Goal: Find contact information: Find contact information

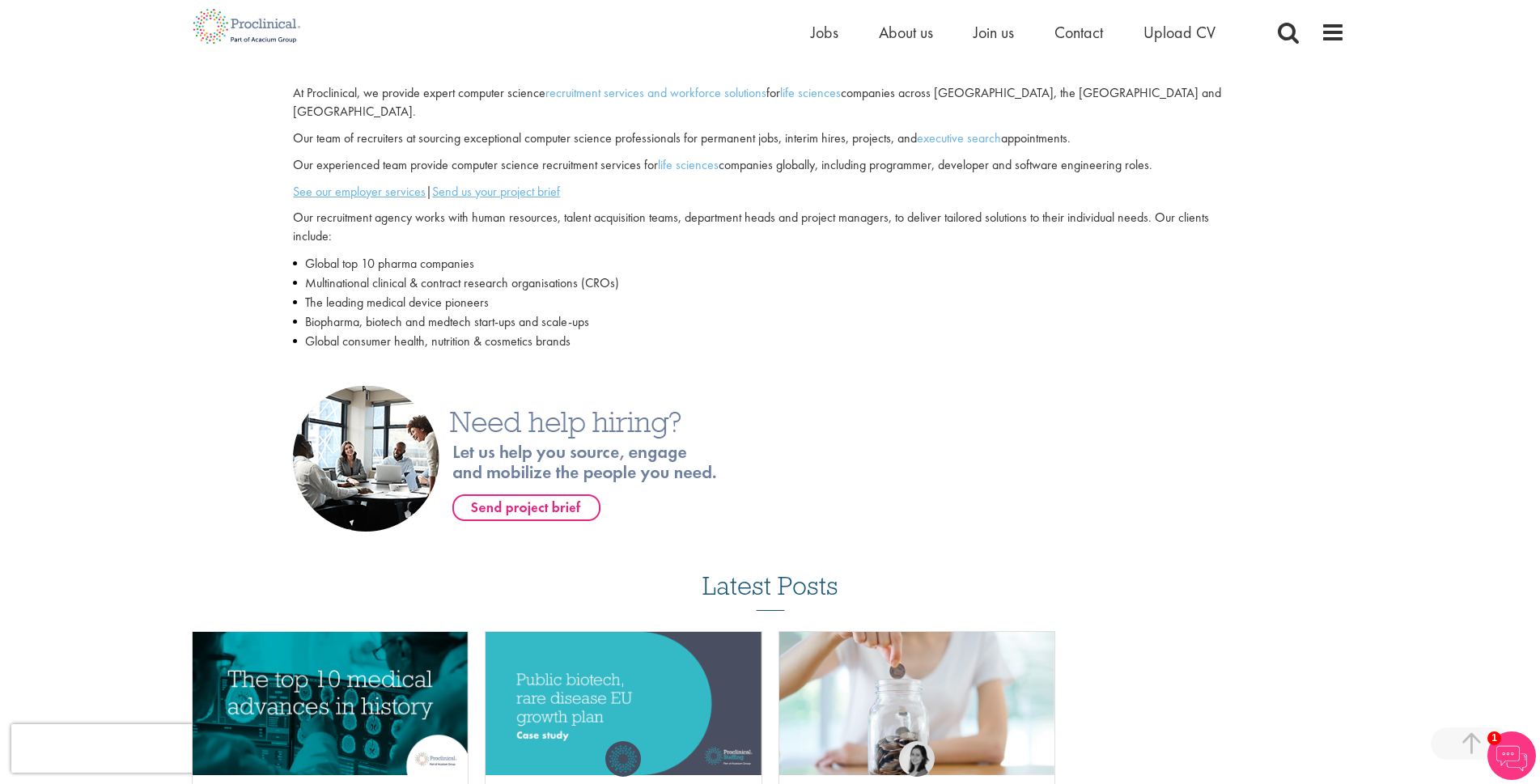
scroll to position [126, 0]
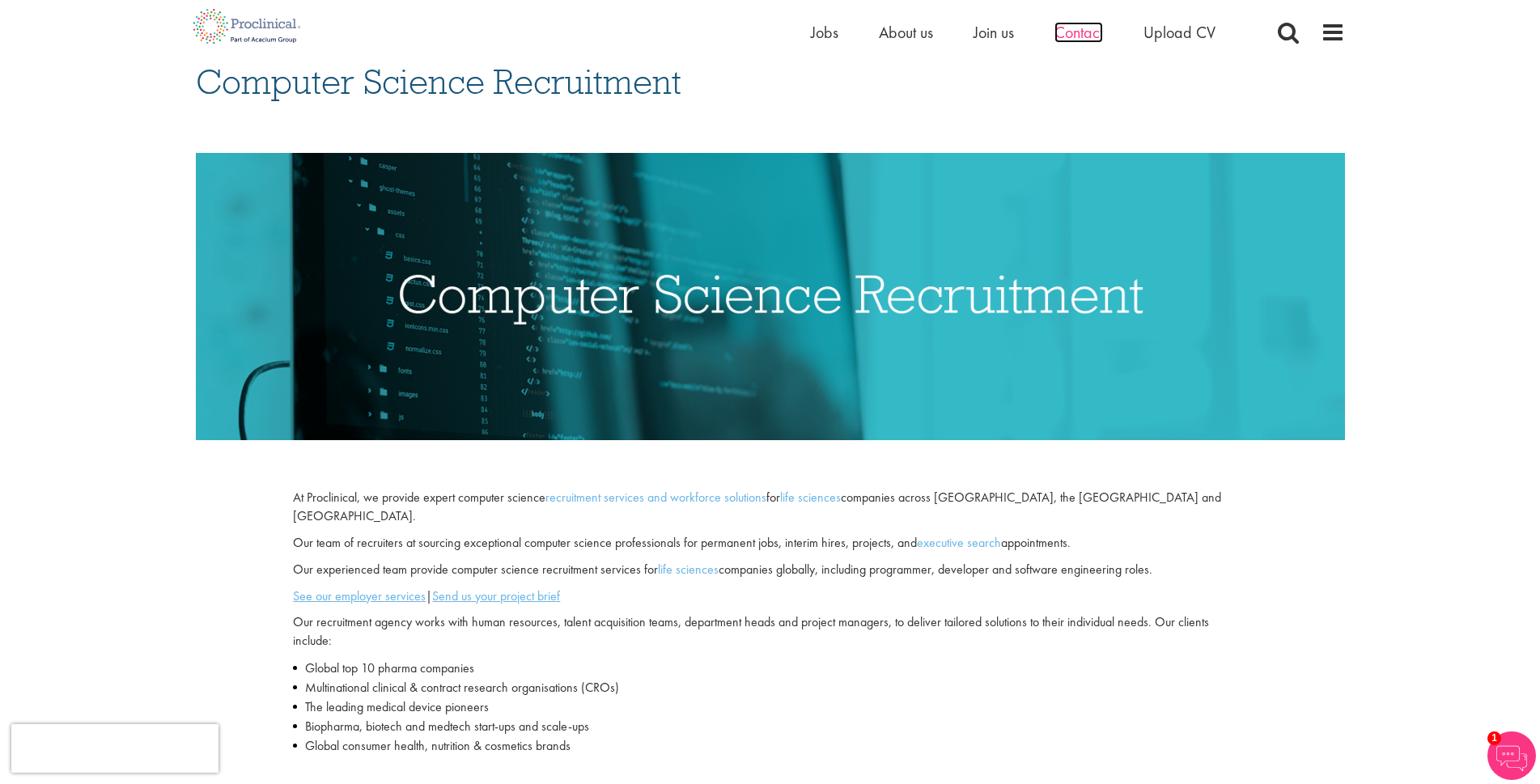
click at [1064, 32] on span "Contact" at bounding box center [1079, 32] width 49 height 21
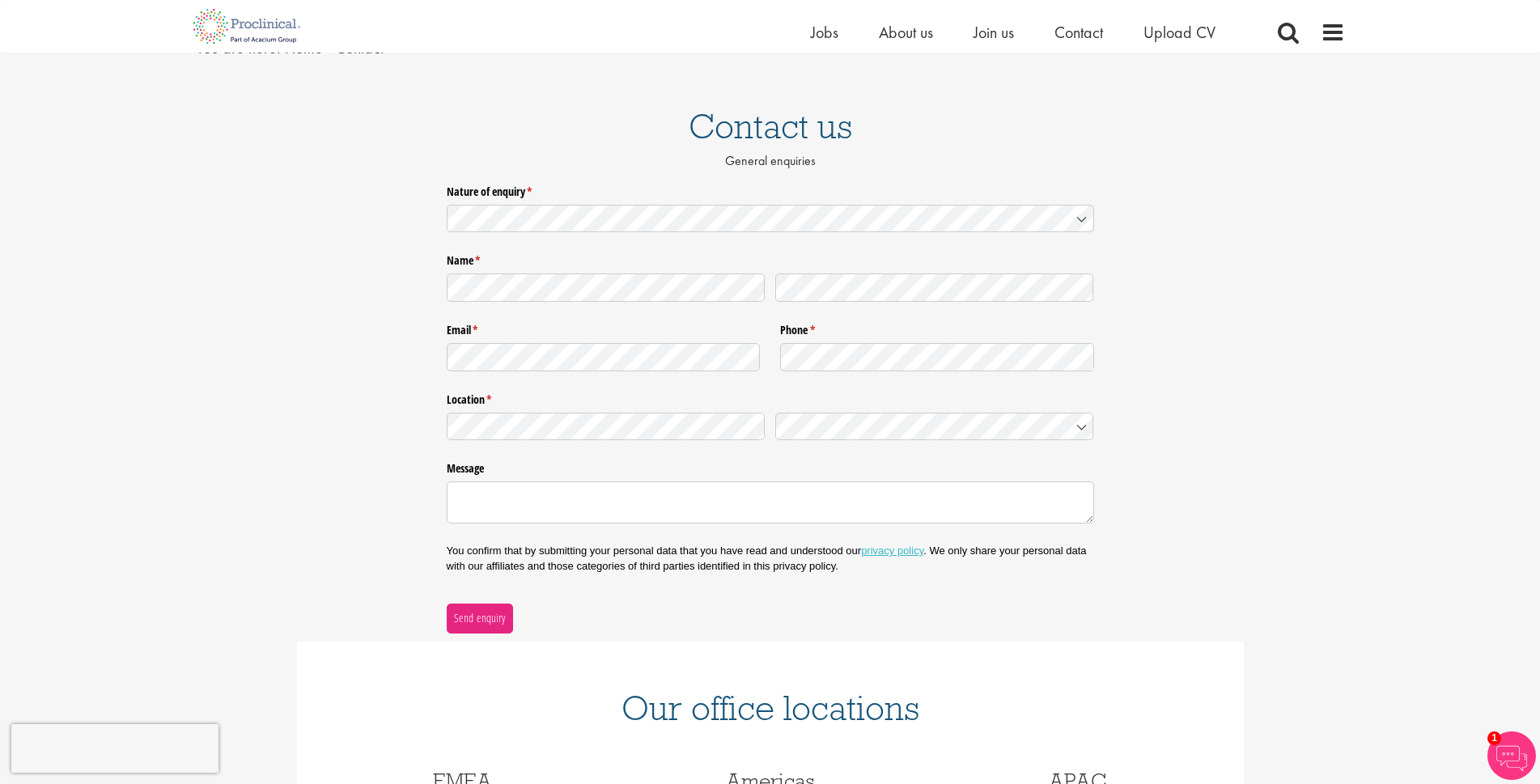
scroll to position [324, 0]
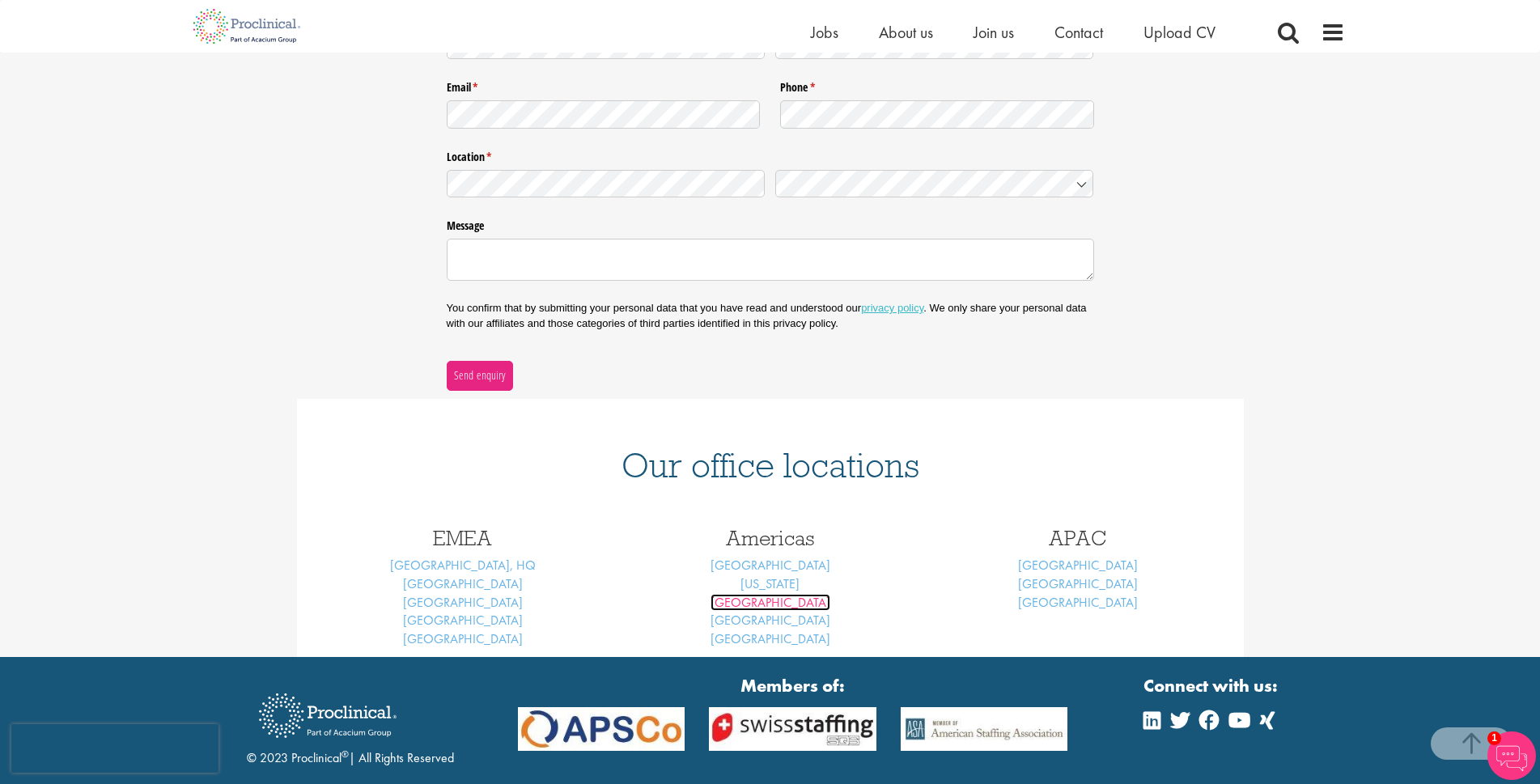
click at [777, 602] on link "[GEOGRAPHIC_DATA]" at bounding box center [770, 602] width 120 height 17
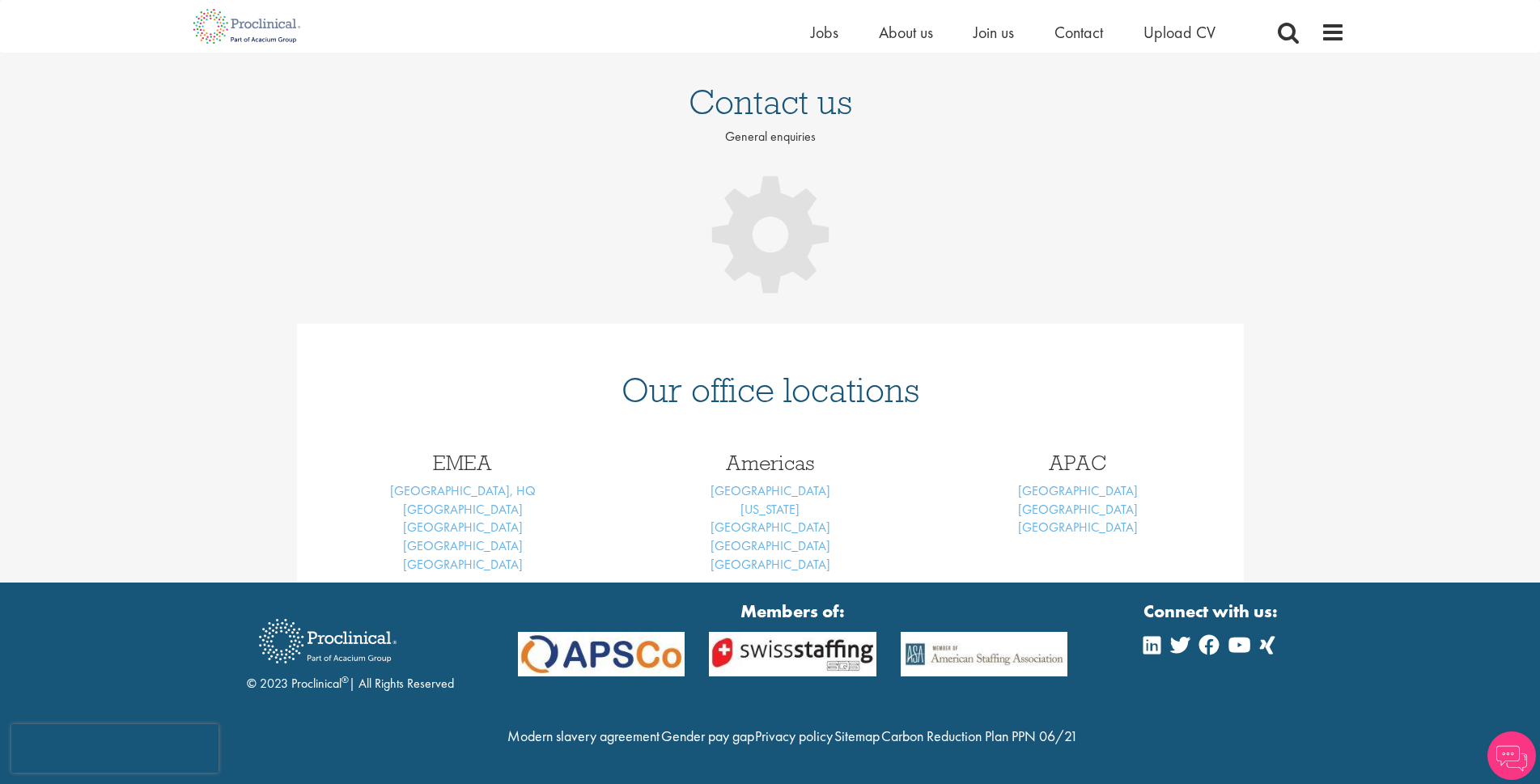
scroll to position [140, 0]
